Goal: Navigation & Orientation: Find specific page/section

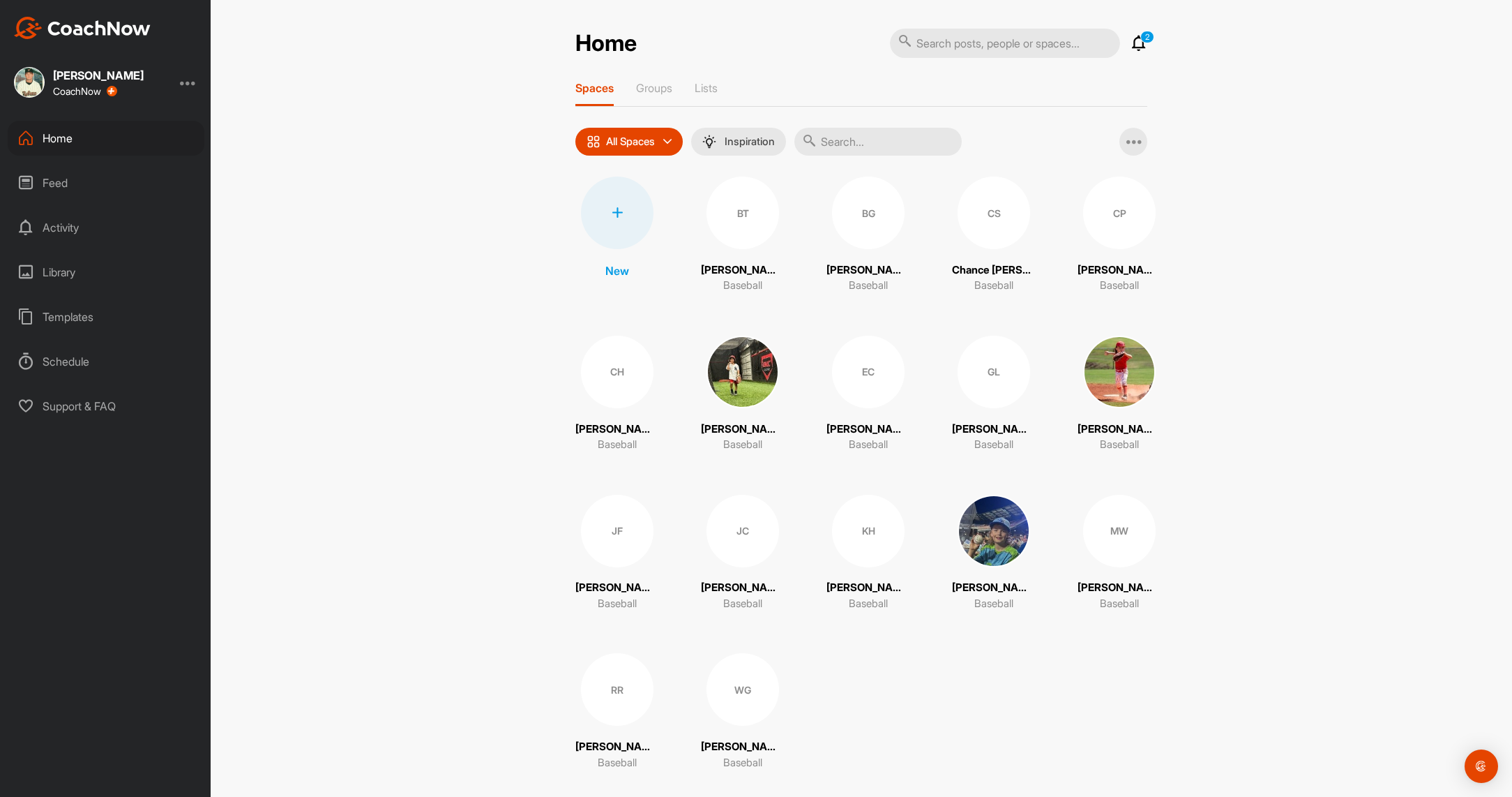
click at [990, 395] on div "GL" at bounding box center [994, 372] width 73 height 73
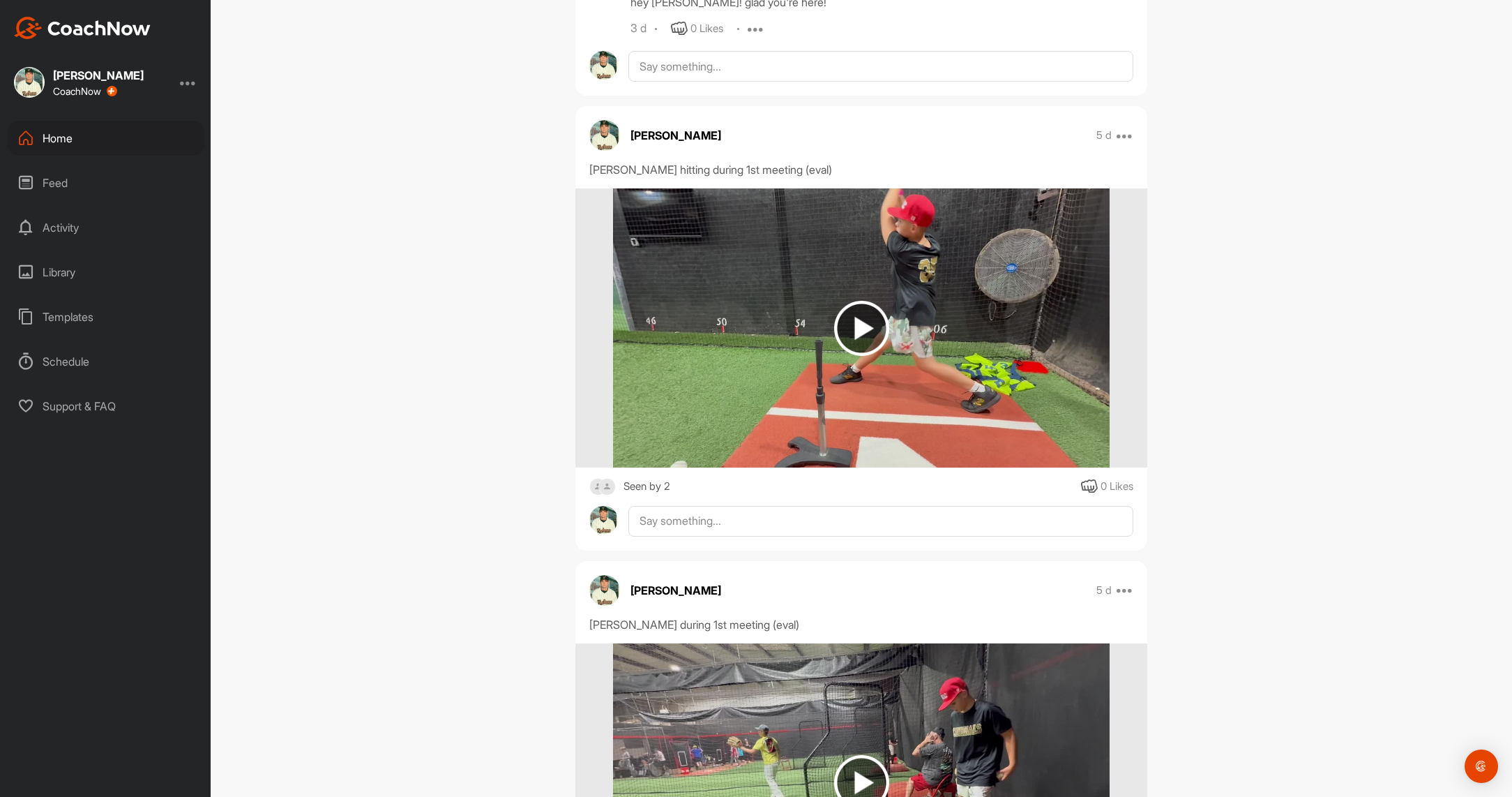
scroll to position [749, 0]
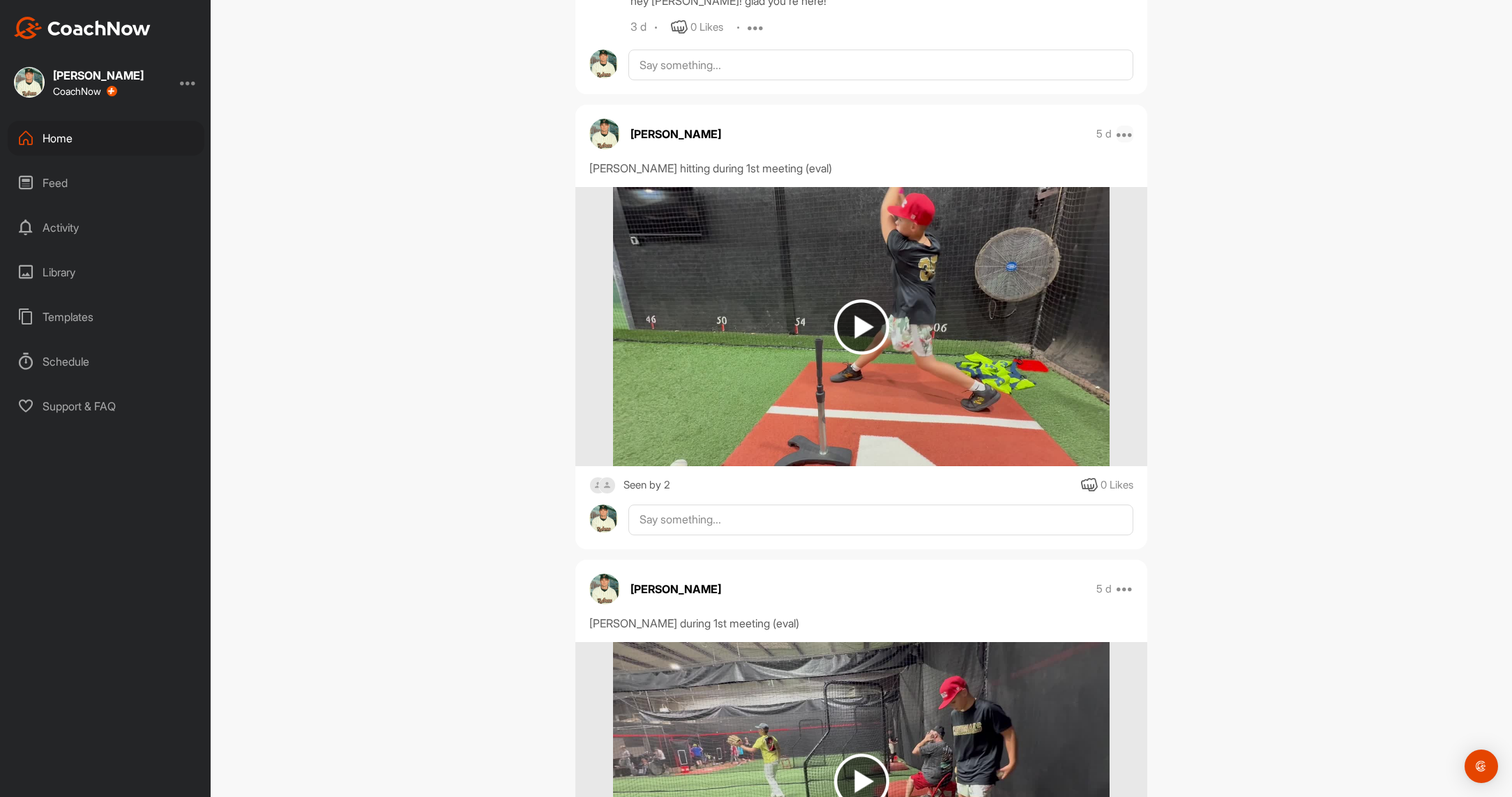
click at [1126, 134] on icon at bounding box center [1124, 133] width 16 height 16
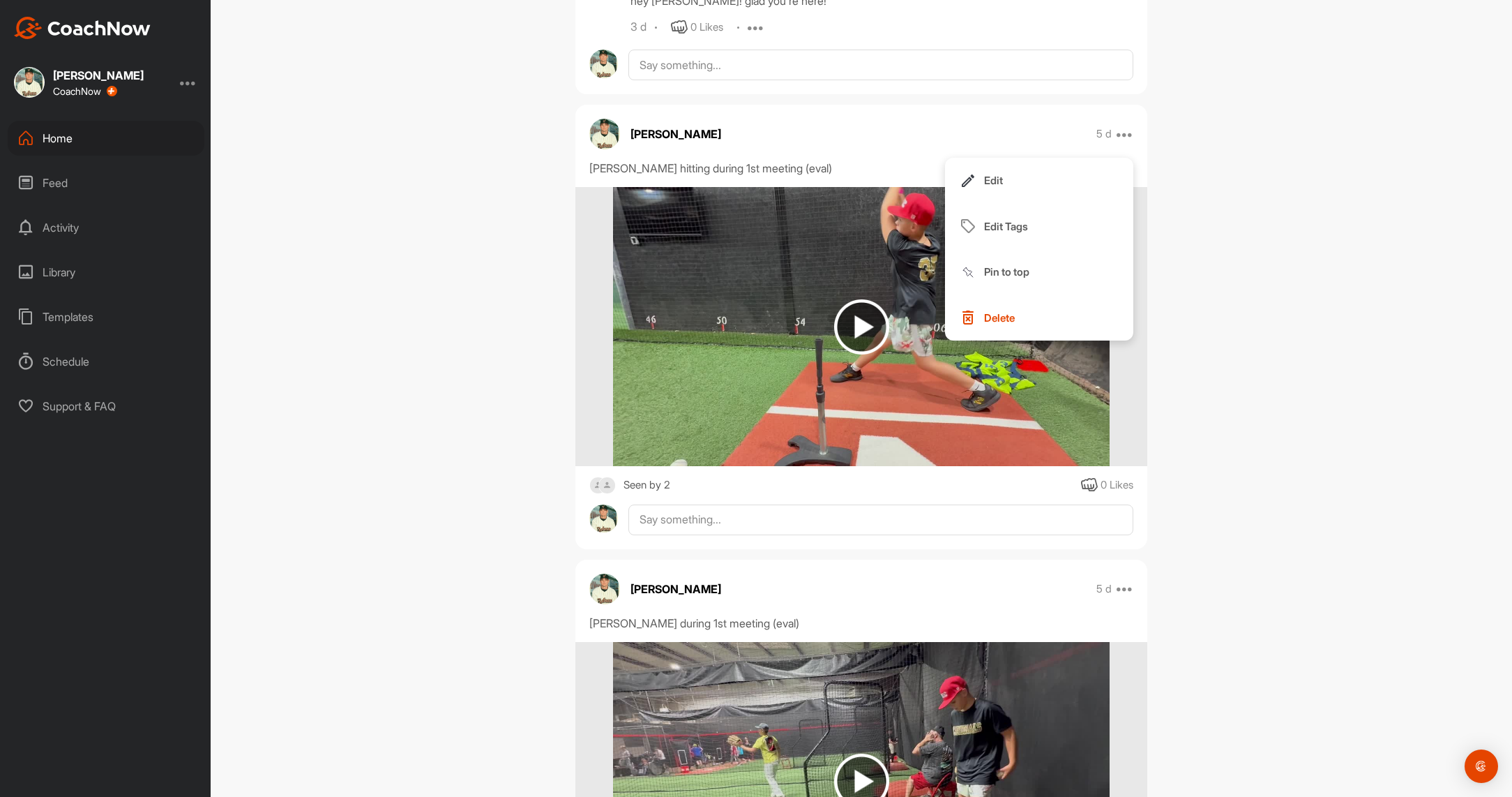
click at [1234, 189] on div "[PERSON_NAME] Bookings Baseball Space Settings Your Notifications Timeline Sche…" at bounding box center [862, 398] width 1302 height 797
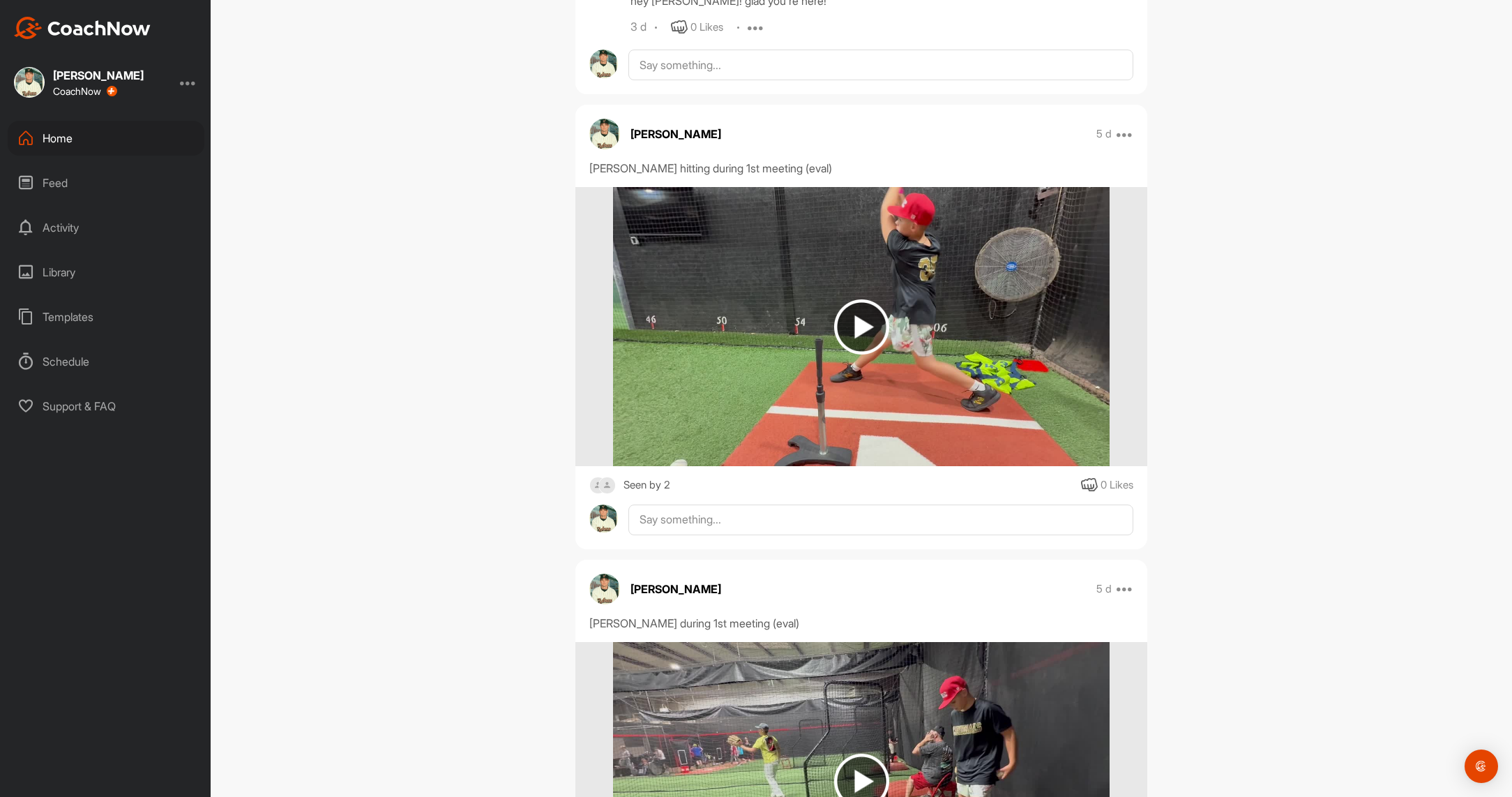
click at [838, 318] on img at bounding box center [862, 327] width 55 height 55
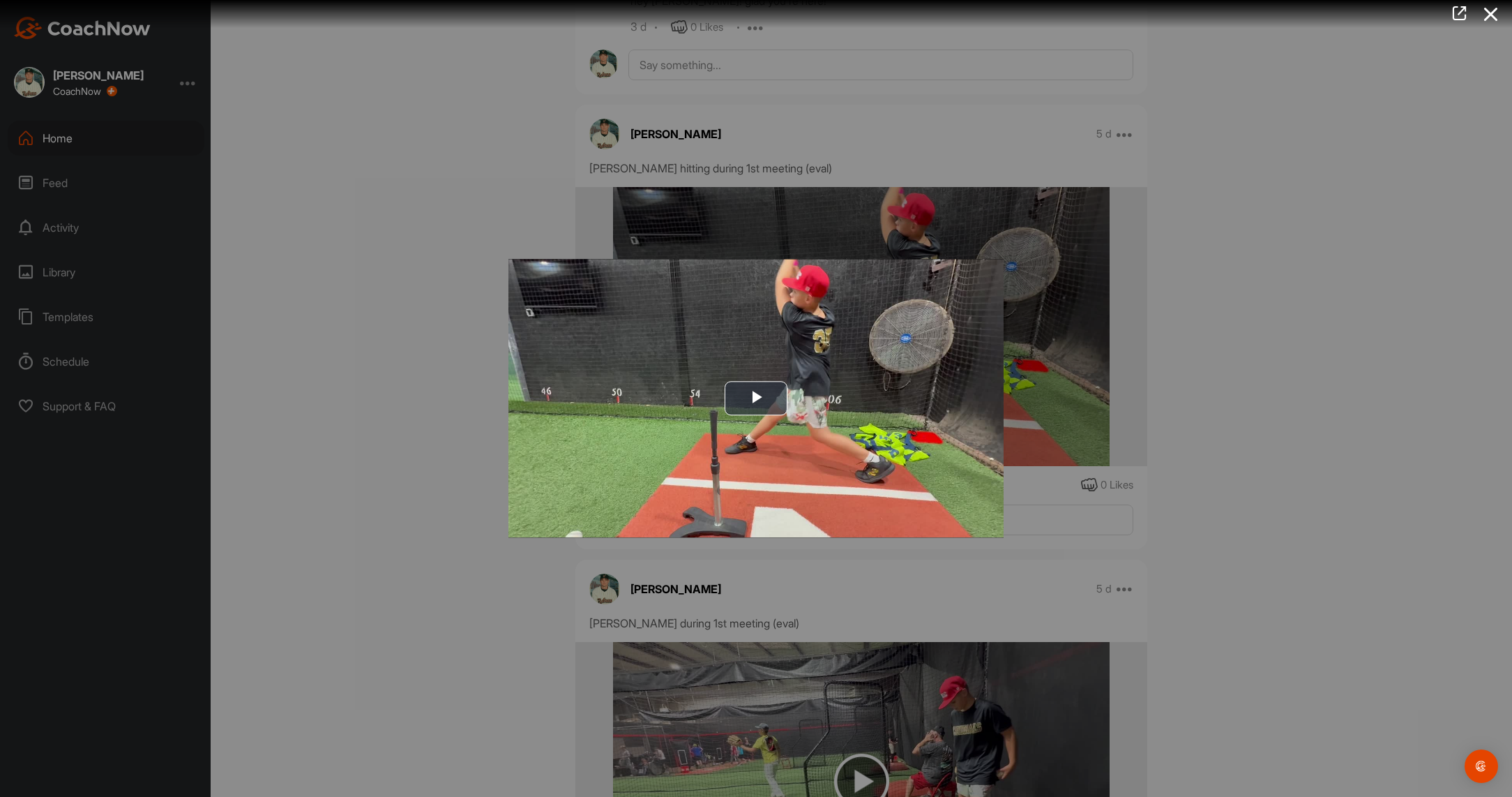
click at [1331, 340] on div at bounding box center [756, 398] width 1512 height 797
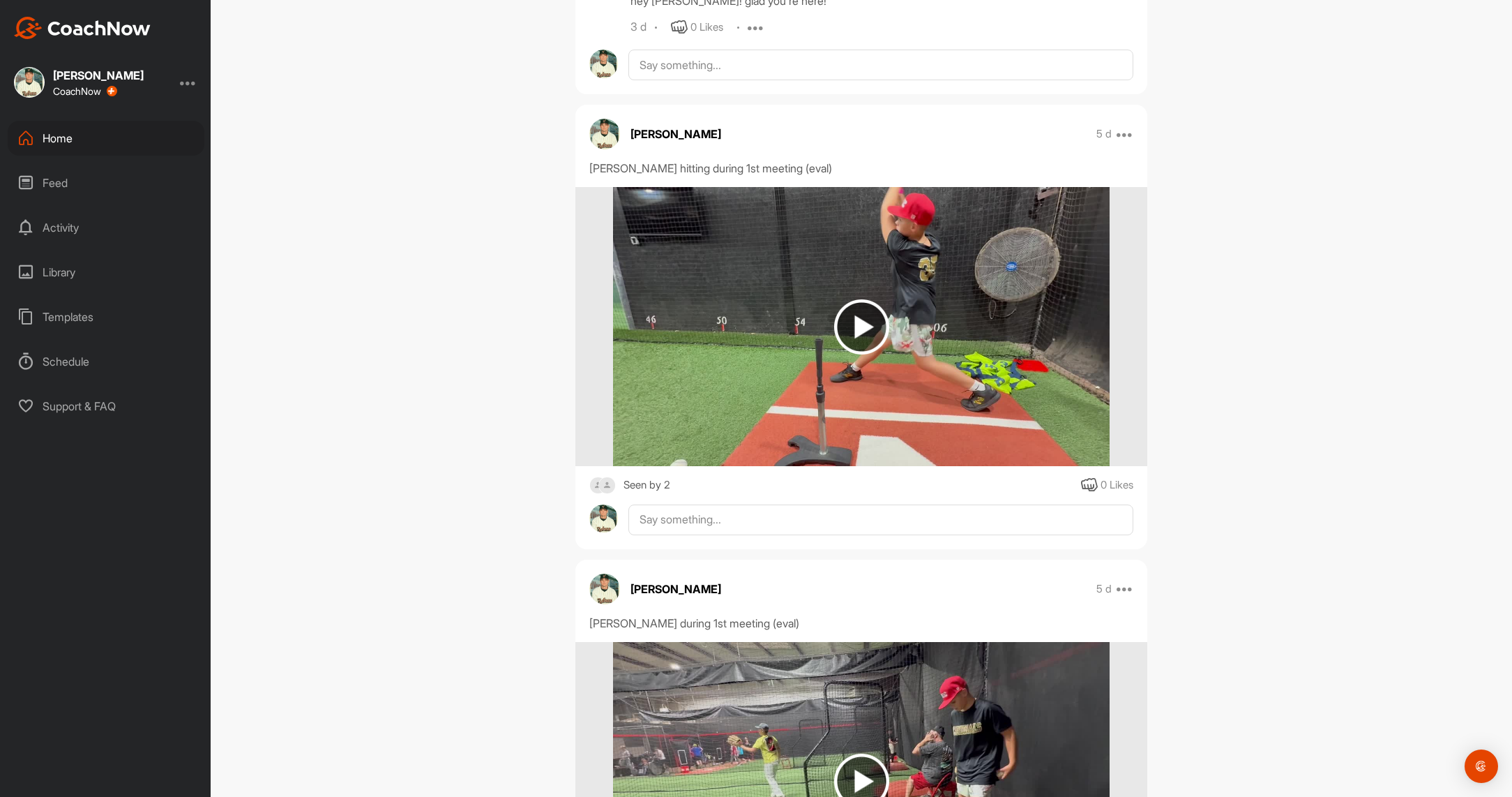
click at [853, 327] on img at bounding box center [862, 327] width 55 height 55
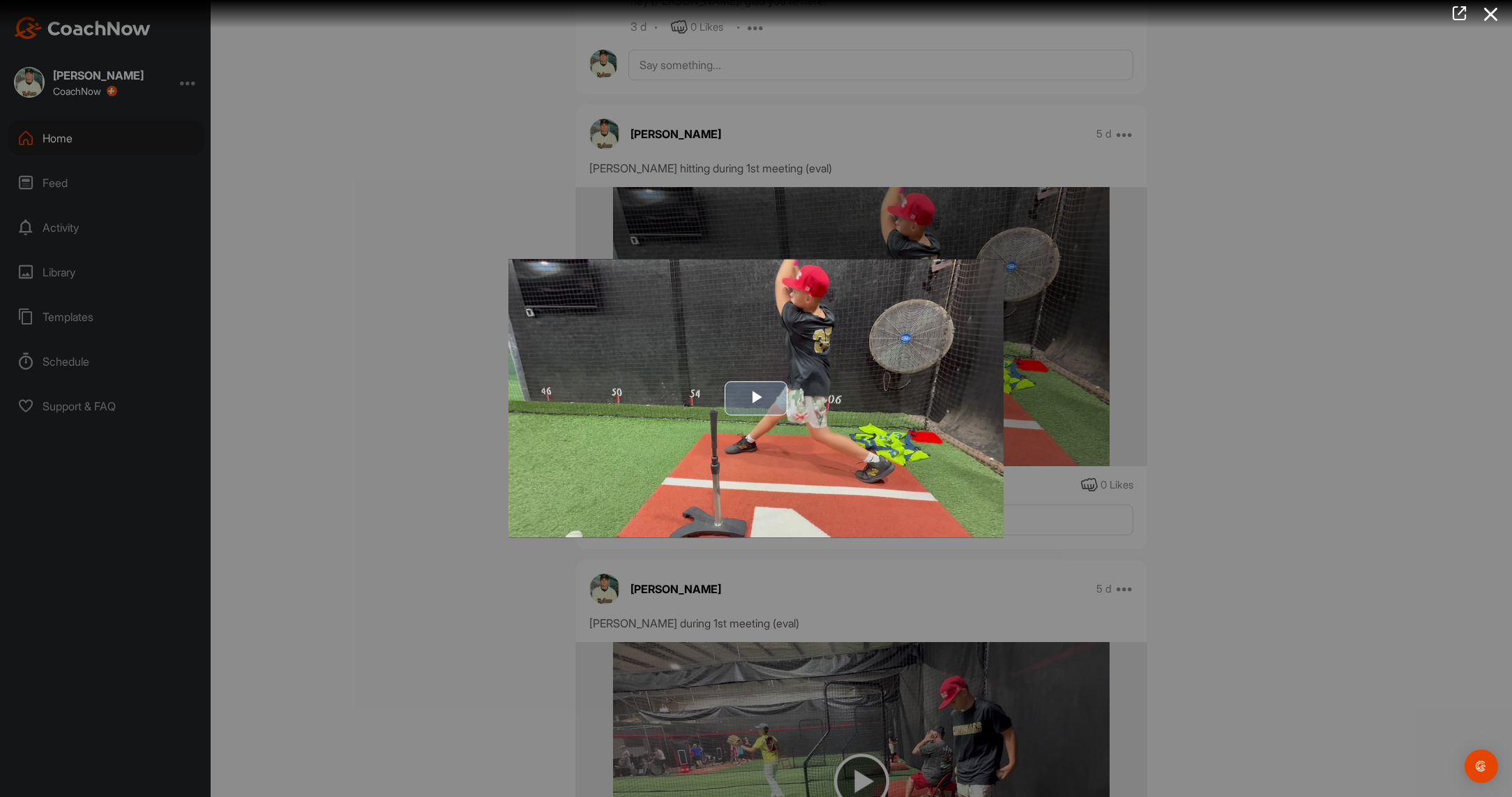
click at [756, 398] on span "Video Player" at bounding box center [756, 398] width 0 height 0
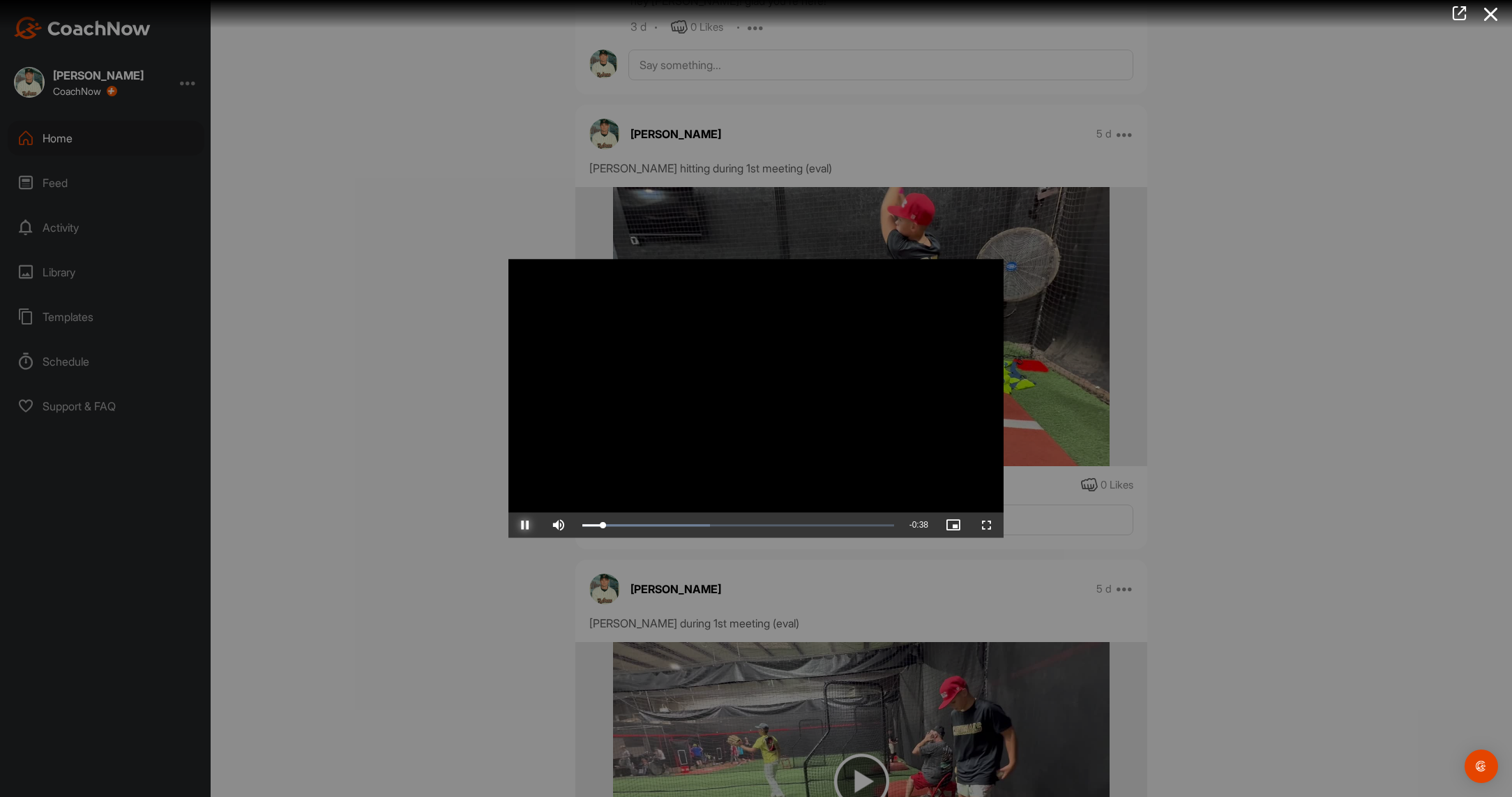
drag, startPoint x: 529, startPoint y: 524, endPoint x: 483, endPoint y: 476, distance: 66.5
click at [529, 525] on span "Video Player" at bounding box center [525, 525] width 34 height 0
click at [431, 296] on div at bounding box center [756, 398] width 1512 height 797
